Goal: Information Seeking & Learning: Learn about a topic

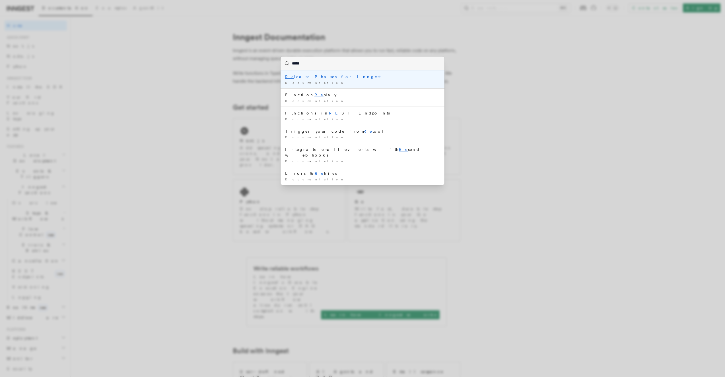
type input "******"
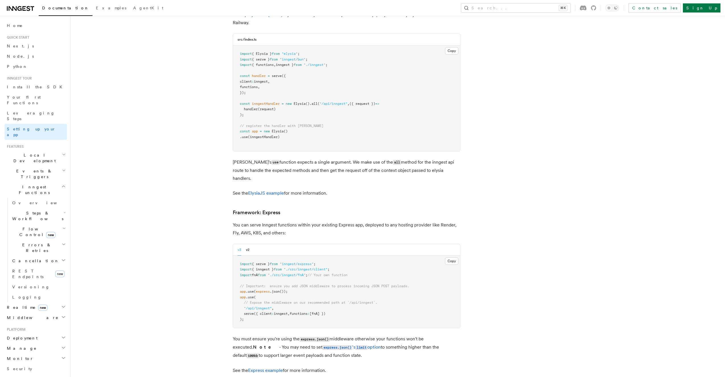
scroll to position [2463, 0]
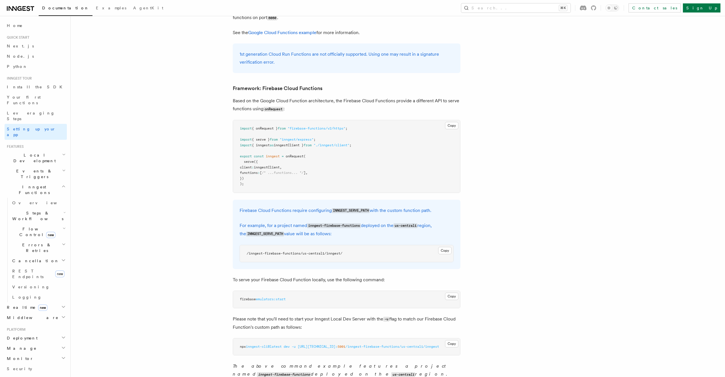
click at [169, 110] on article "Inngest tour Setting up your Inngest app With Inngest, you define functions or …" at bounding box center [383, 284] width 606 height 5444
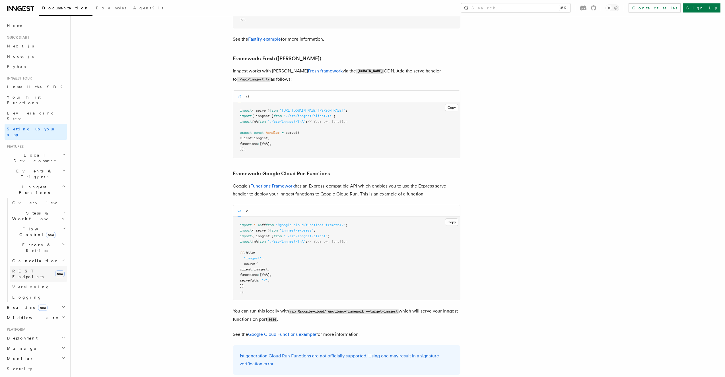
scroll to position [2160, 0]
click at [34, 269] on span "REST Endpoints" at bounding box center [27, 274] width 31 height 10
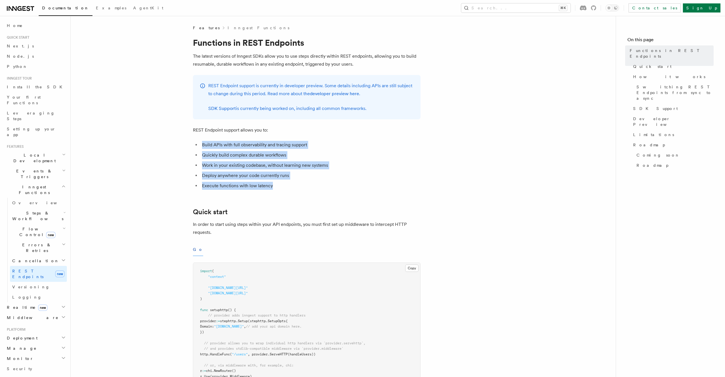
drag, startPoint x: 280, startPoint y: 133, endPoint x: 349, endPoint y: 189, distance: 89.0
drag, startPoint x: 349, startPoint y: 189, endPoint x: 345, endPoint y: 193, distance: 5.0
click at [349, 189] on li "Execute functions with low latency" at bounding box center [310, 186] width 220 height 8
drag, startPoint x: 317, startPoint y: 192, endPoint x: 210, endPoint y: 133, distance: 122.3
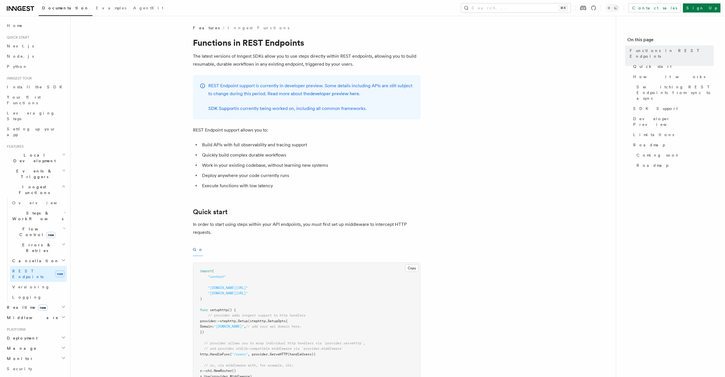
drag, startPoint x: 302, startPoint y: 145, endPoint x: 338, endPoint y: 179, distance: 49.5
click at [338, 179] on ul "Build APIs with full observability and tracing support Quickly build complex du…" at bounding box center [307, 165] width 228 height 49
click at [338, 179] on li "Deploy anywhere your code currently runs" at bounding box center [310, 176] width 220 height 8
drag, startPoint x: 643, startPoint y: 130, endPoint x: 643, endPoint y: 134, distance: 4.1
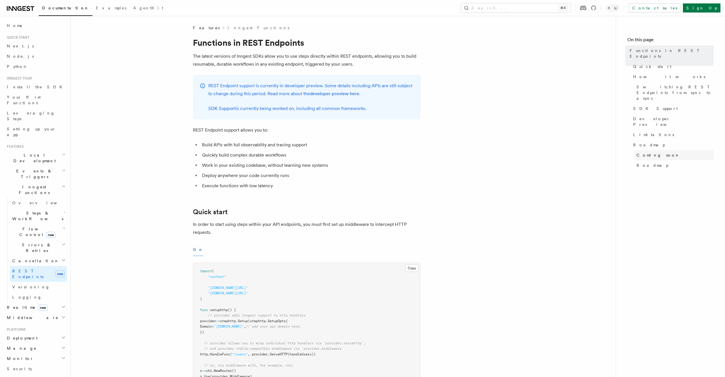
click at [642, 140] on link "Roadmap" at bounding box center [672, 145] width 83 height 10
click at [19, 364] on link "Security" at bounding box center [36, 369] width 62 height 10
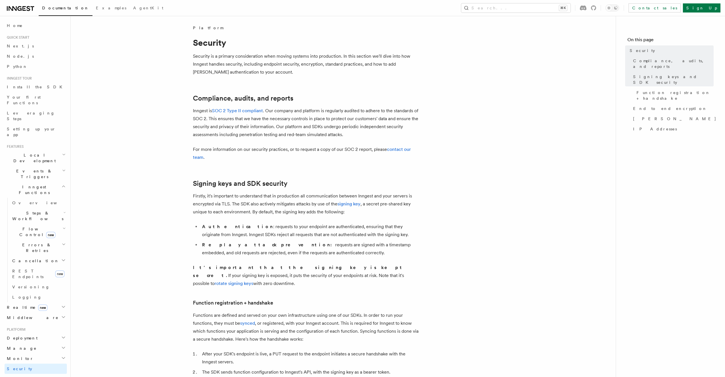
click at [63, 336] on icon "button" at bounding box center [63, 338] width 5 height 5
click at [40, 329] on span "Environments & Apps" at bounding box center [36, 334] width 49 height 10
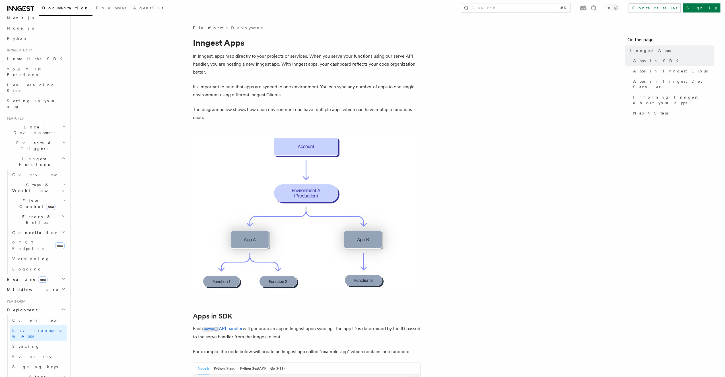
click at [289, 106] on p "The diagram below shows how each environment can have multiple apps which can h…" at bounding box center [307, 114] width 228 height 16
click at [42, 315] on link "Overview" at bounding box center [38, 320] width 57 height 10
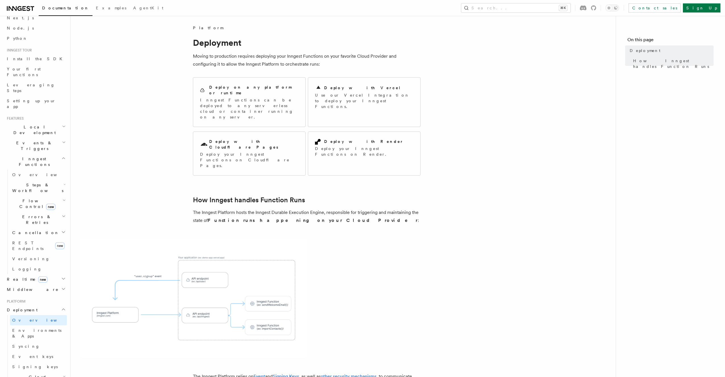
click at [353, 209] on p "The Inngest Platform hosts the Inngest Durable Execution Engine, responsible fo…" at bounding box center [307, 217] width 228 height 16
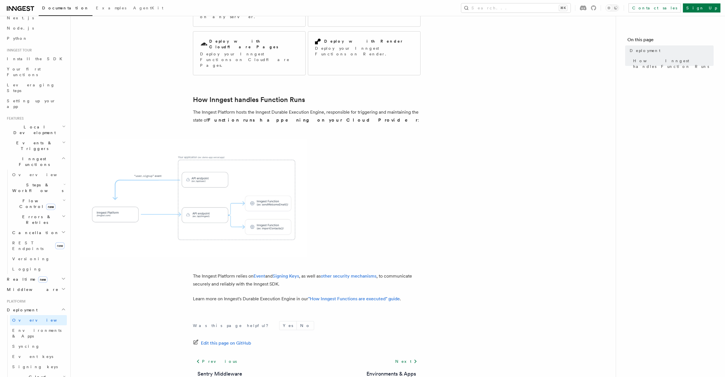
scroll to position [108, 0]
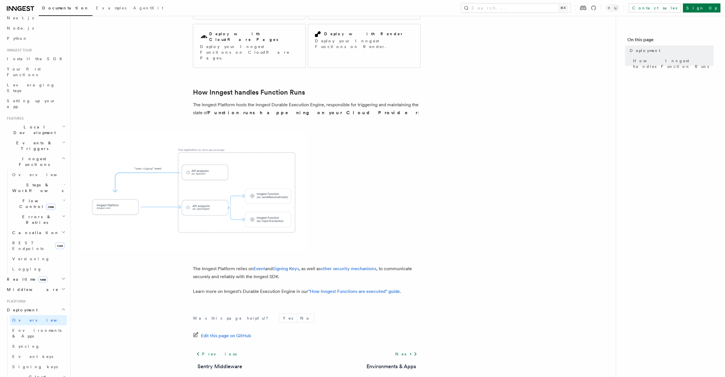
click at [61, 372] on h2 "Cloud Providers Setup" at bounding box center [38, 383] width 57 height 22
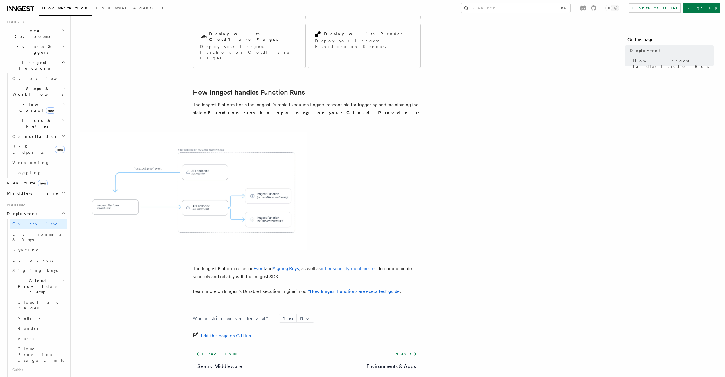
scroll to position [134, 0]
click at [43, 337] on span "Cloud Provider Usage Limits" at bounding box center [42, 345] width 49 height 17
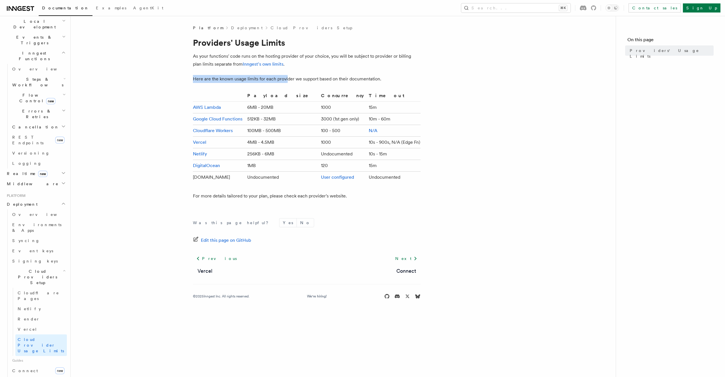
drag, startPoint x: 286, startPoint y: 79, endPoint x: 413, endPoint y: 75, distance: 127.5
click at [415, 75] on article "Platform Deployment Cloud Providers Setup Providers' Usage Limits As your funct…" at bounding box center [343, 169] width 527 height 288
click at [410, 77] on p "Here are the known usage limits for each provider we support based on their doc…" at bounding box center [307, 79] width 228 height 8
click at [57, 368] on span "new" at bounding box center [59, 371] width 9 height 7
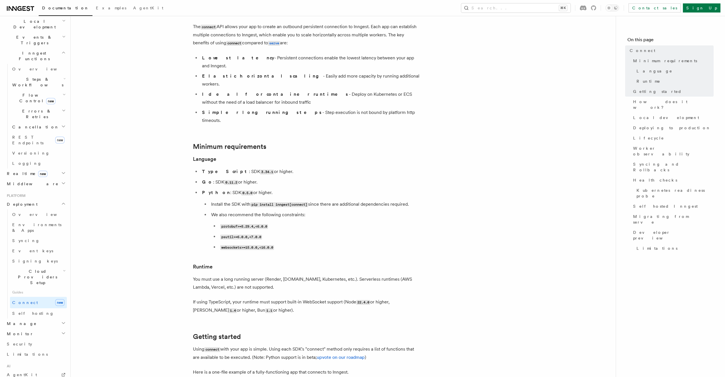
scroll to position [69, 0]
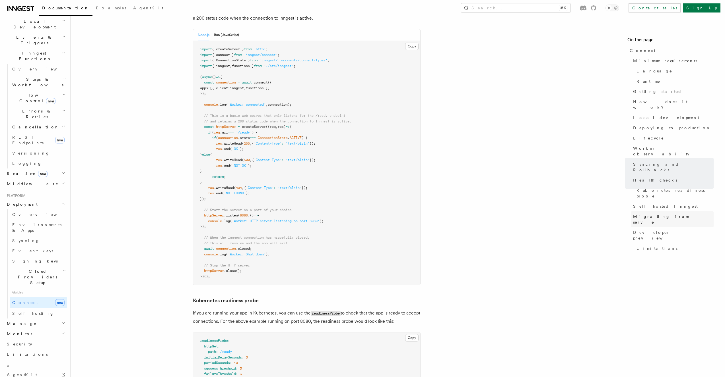
click at [669, 214] on span "Migrating from serve" at bounding box center [673, 219] width 81 height 11
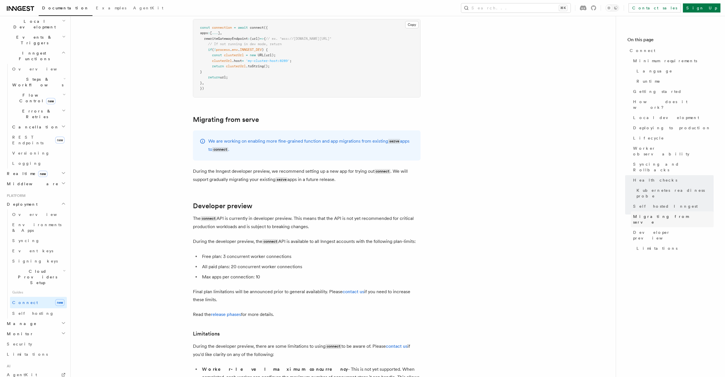
scroll to position [2976, 0]
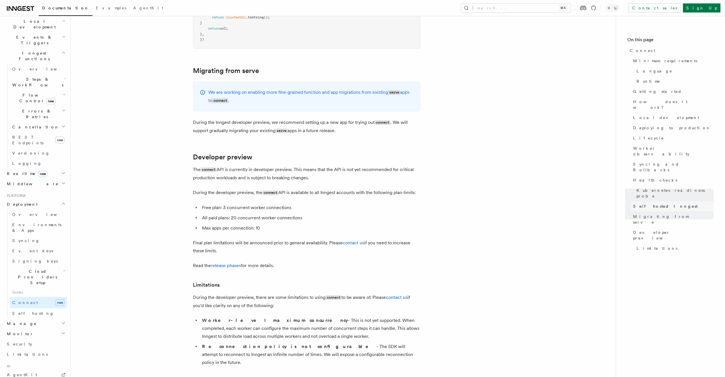
click at [648, 204] on span "Self hosted Inngest" at bounding box center [665, 207] width 65 height 6
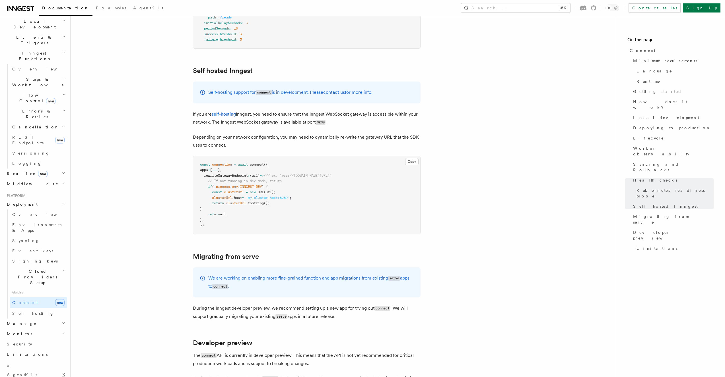
scroll to position [2785, 0]
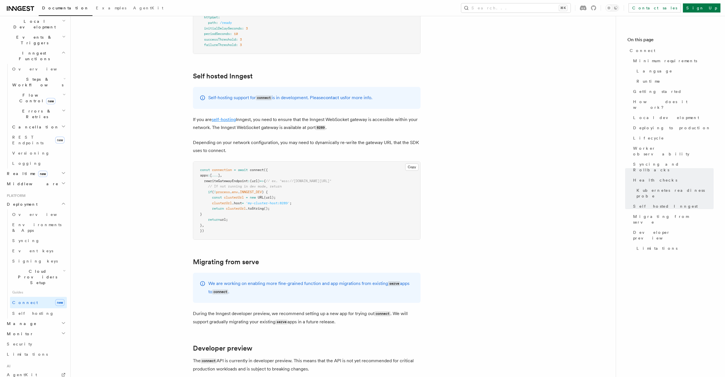
click at [228, 117] on link "self-hosting" at bounding box center [224, 119] width 24 height 5
click at [62, 321] on icon "button" at bounding box center [63, 323] width 5 height 5
click at [62, 323] on icon "button" at bounding box center [63, 323] width 3 height 1
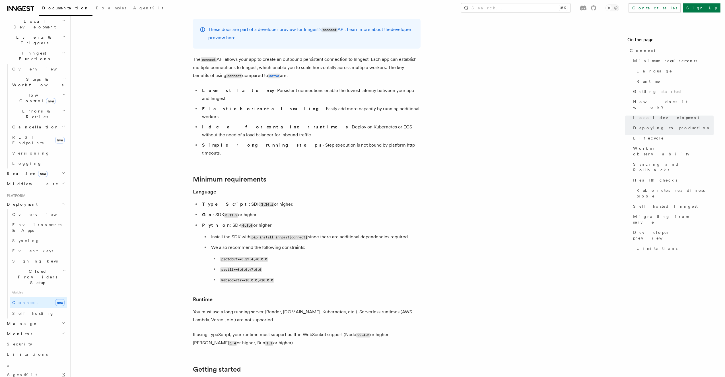
scroll to position [0, 0]
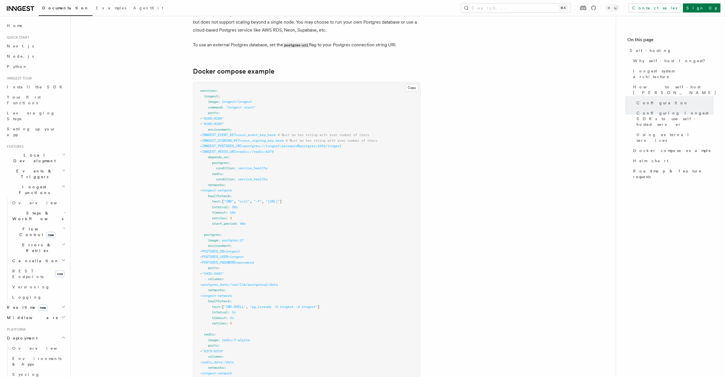
scroll to position [1535, 0]
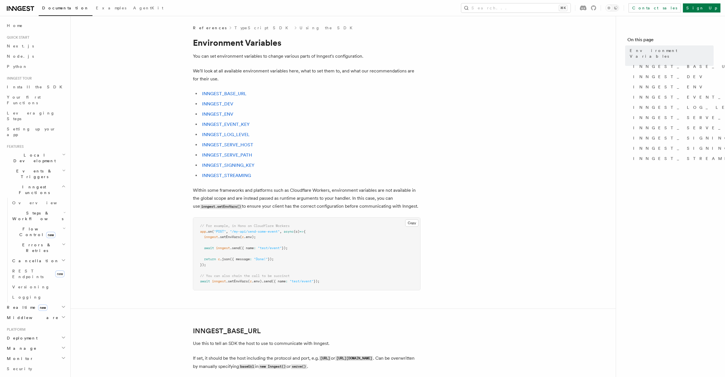
click at [245, 175] on link "INNGEST_STREAMING" at bounding box center [226, 175] width 49 height 5
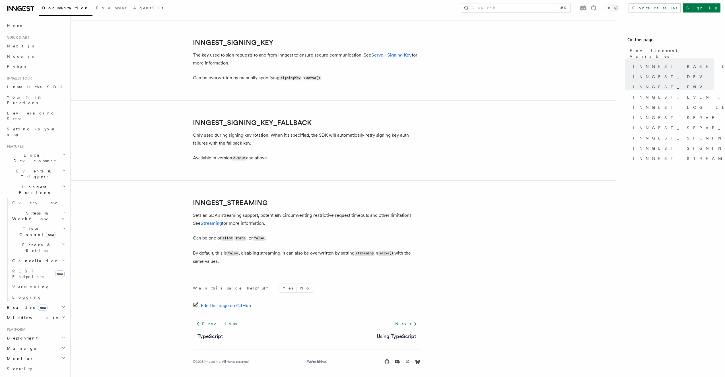
scroll to position [989, 0]
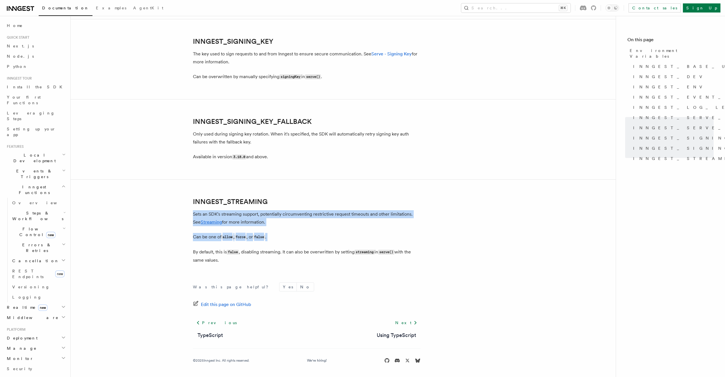
drag, startPoint x: 321, startPoint y: 206, endPoint x: 361, endPoint y: 247, distance: 56.9
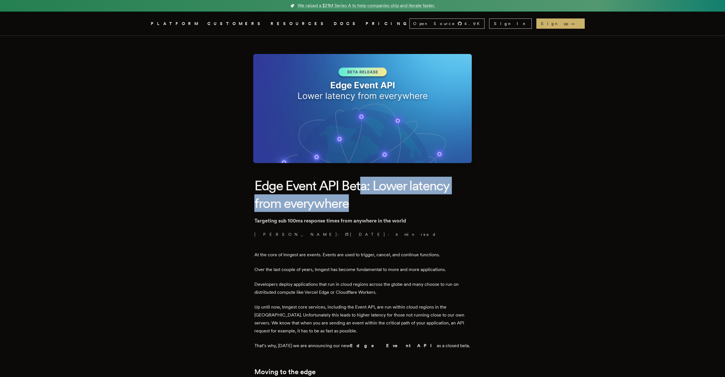
drag, startPoint x: 362, startPoint y: 184, endPoint x: 365, endPoint y: 198, distance: 14.4
click at [365, 198] on h1 "Edge Event API Beta: Lower latency from everywhere" at bounding box center [362, 195] width 216 height 36
drag, startPoint x: 365, startPoint y: 198, endPoint x: 365, endPoint y: 194, distance: 3.7
click at [365, 198] on h1 "Edge Event API Beta: Lower latency from everywhere" at bounding box center [362, 195] width 216 height 36
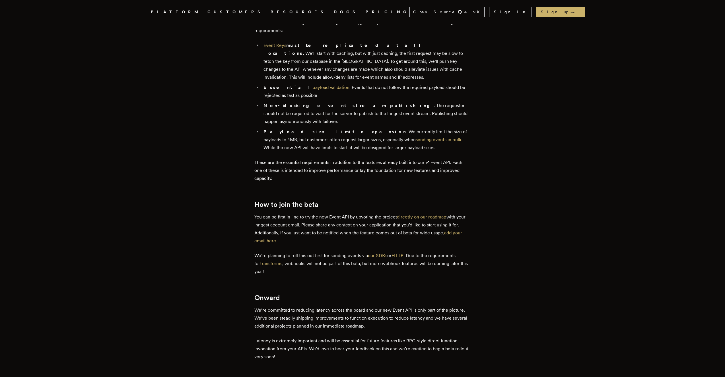
scroll to position [614, 0]
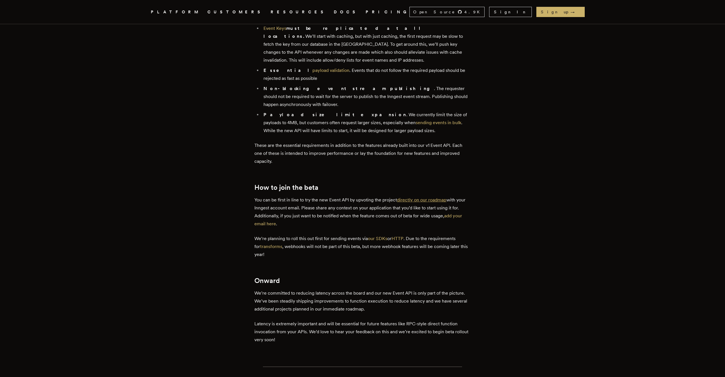
click at [414, 197] on link "directly on our roadmap" at bounding box center [421, 199] width 49 height 5
